Goal: Ask a question

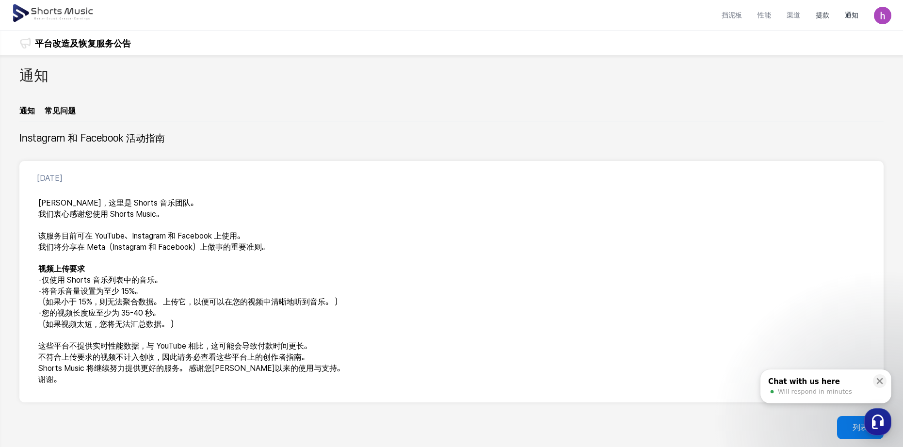
click at [828, 19] on li "提款" at bounding box center [822, 15] width 29 height 26
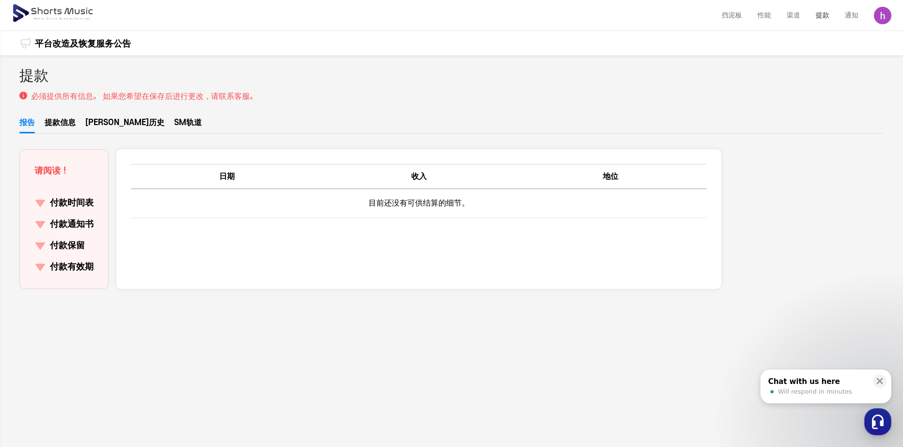
click at [174, 119] on link "SM轨道" at bounding box center [188, 125] width 28 height 16
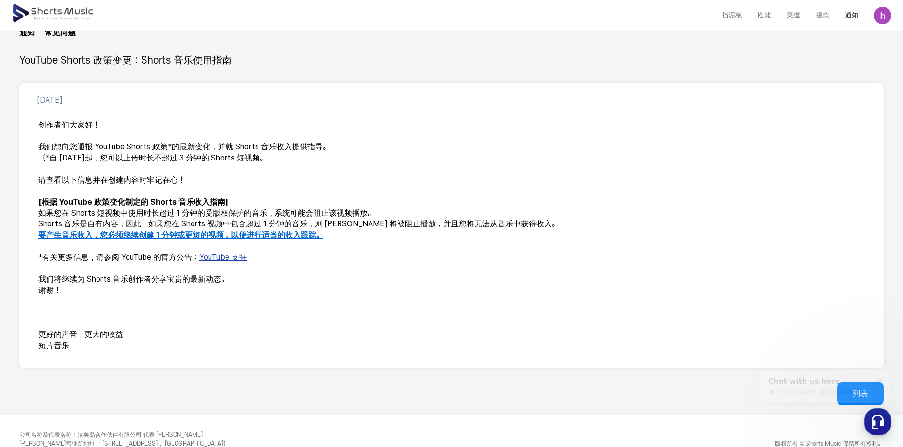
scroll to position [97, 0]
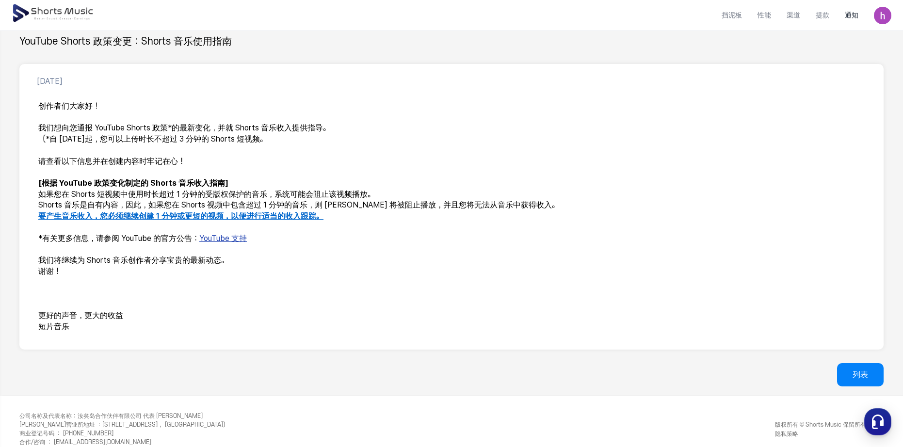
click at [235, 242] on link "YouTube 支持" at bounding box center [223, 238] width 48 height 9
click at [872, 420] on icon "button" at bounding box center [877, 421] width 17 height 17
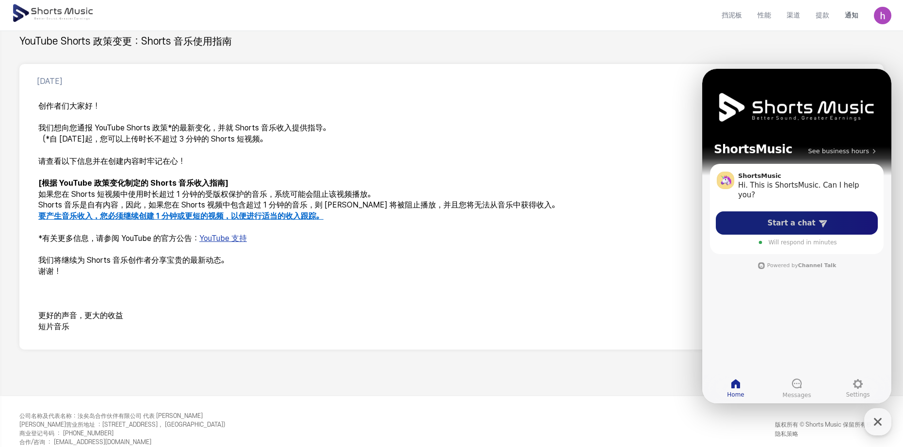
click at [800, 229] on link "Start a chat" at bounding box center [797, 222] width 162 height 23
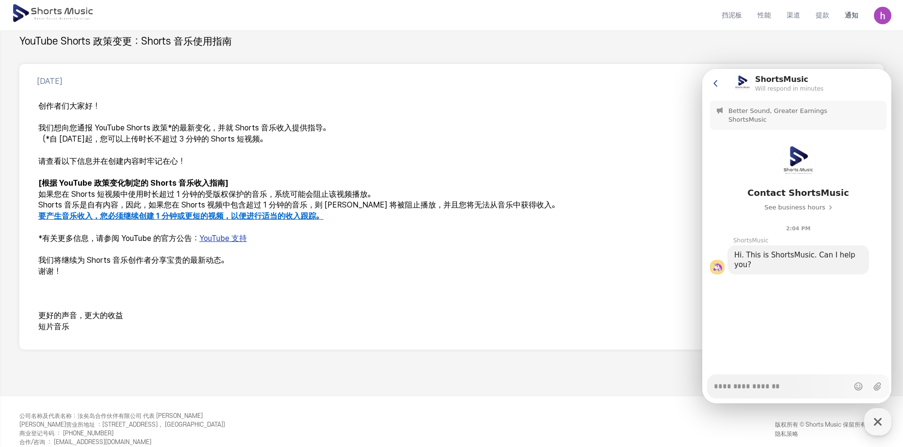
type textarea "*"
